Goal: Answer question/provide support

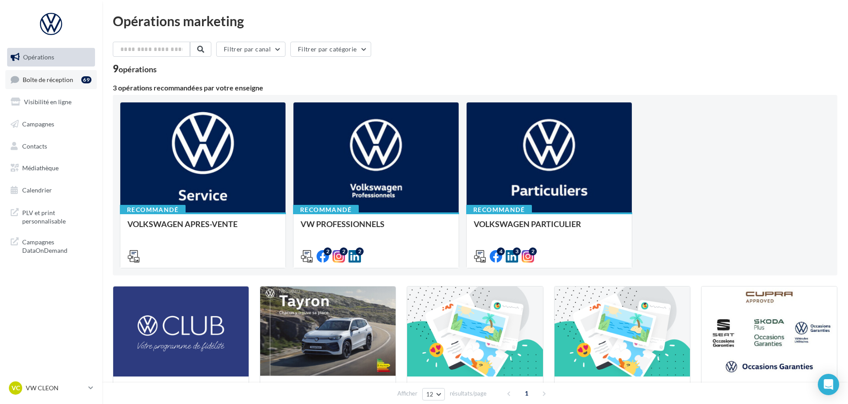
click at [77, 84] on link "Boîte de réception 69" at bounding box center [50, 79] width 91 height 19
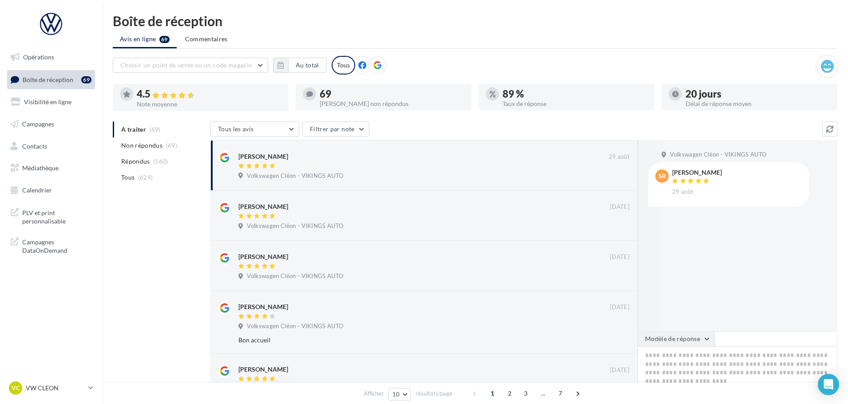
click at [686, 343] on button "Modèle de réponse" at bounding box center [676, 339] width 77 height 15
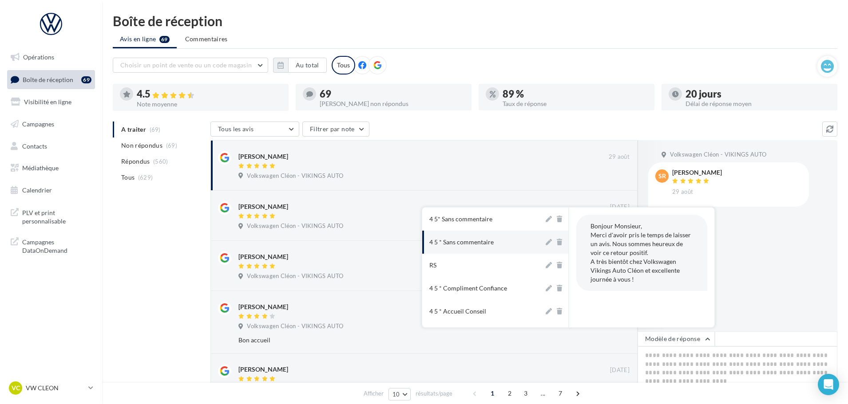
click at [486, 242] on div "4 5 * Sans commentaire" at bounding box center [461, 242] width 64 height 9
type textarea "**********"
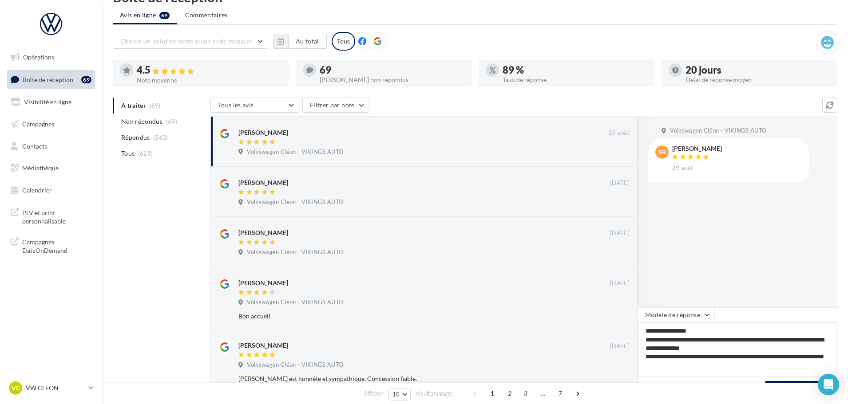
scroll to position [44, 0]
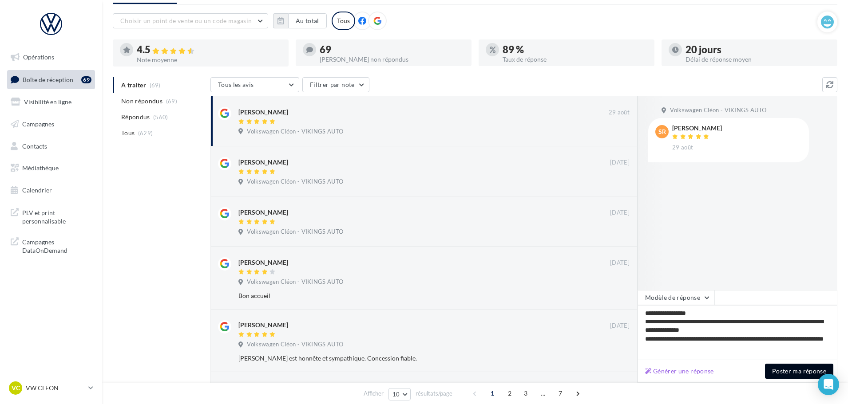
click at [785, 372] on button "Poster ma réponse" at bounding box center [799, 371] width 68 height 15
